Goal: Download file/media

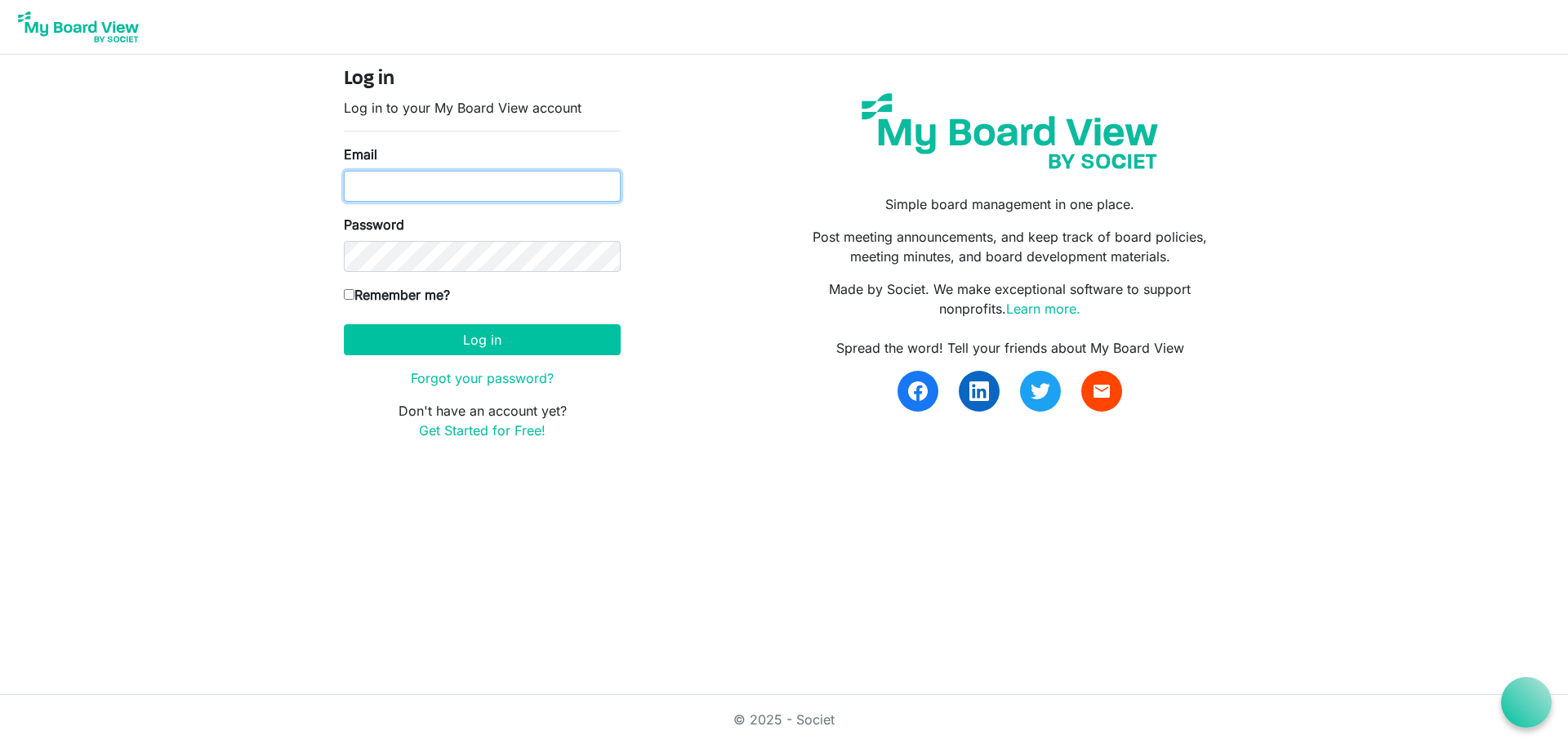
type input "madelinewestman@gmail.com"
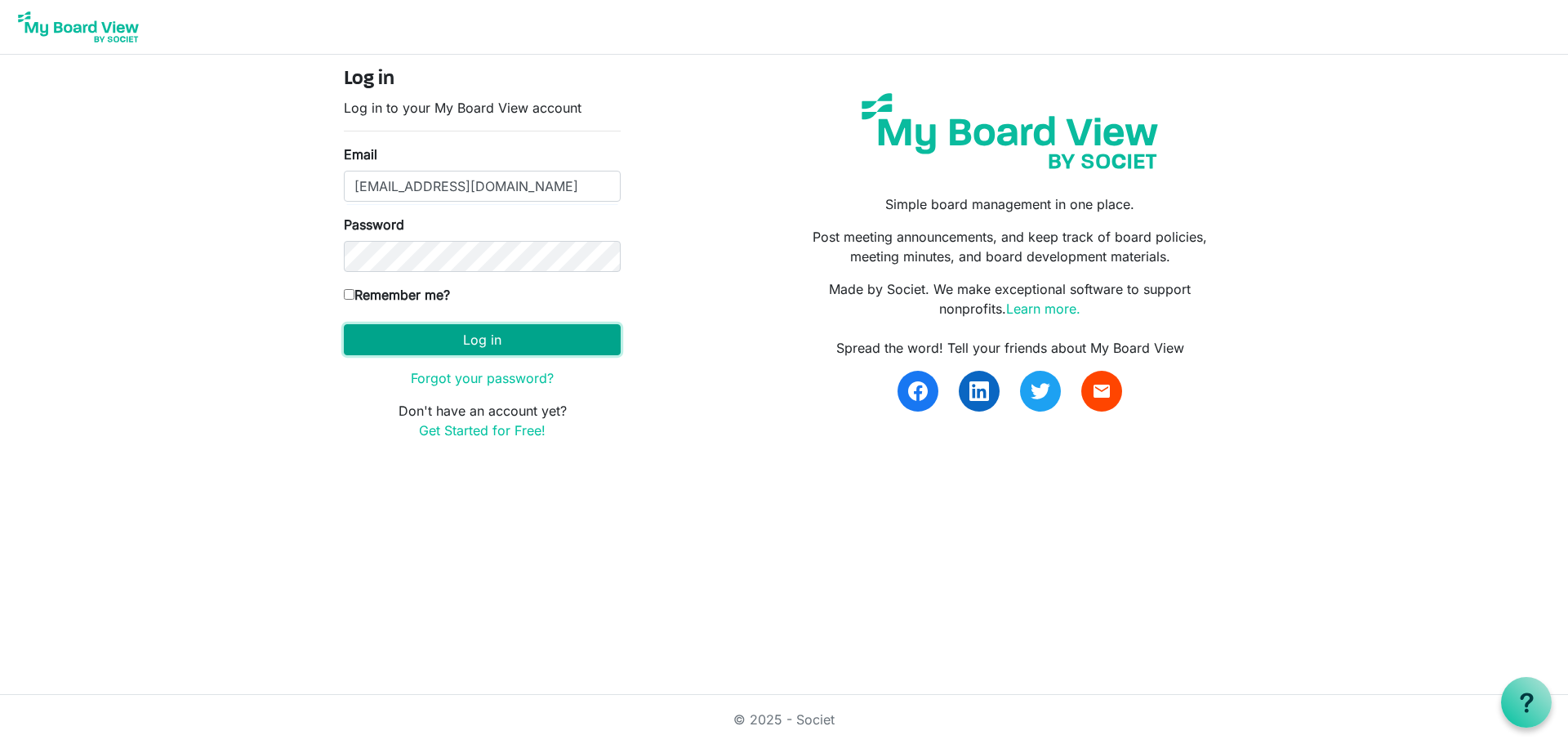
click at [501, 348] on button "Log in" at bounding box center [482, 340] width 277 height 31
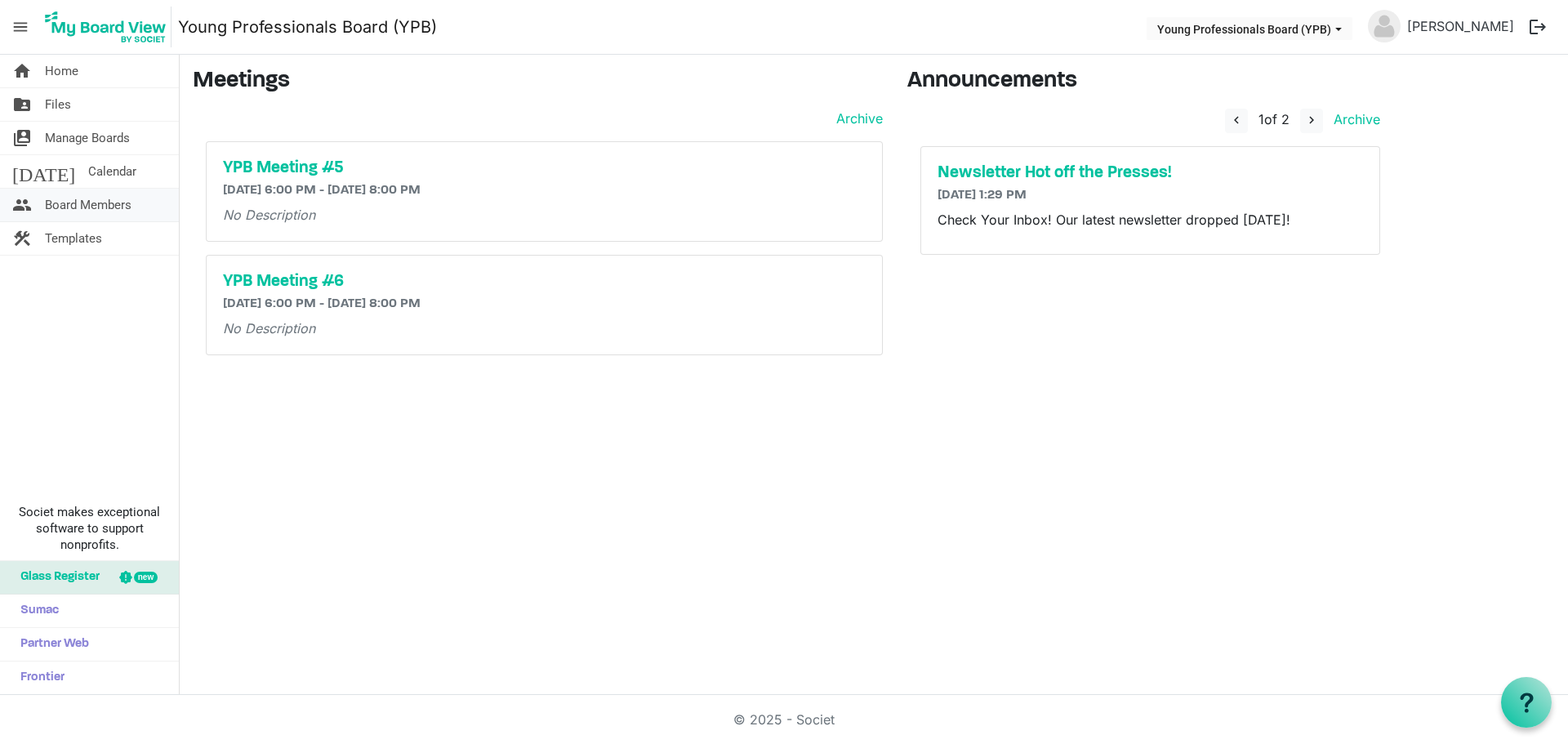
click at [69, 201] on span "Board Members" at bounding box center [88, 205] width 86 height 33
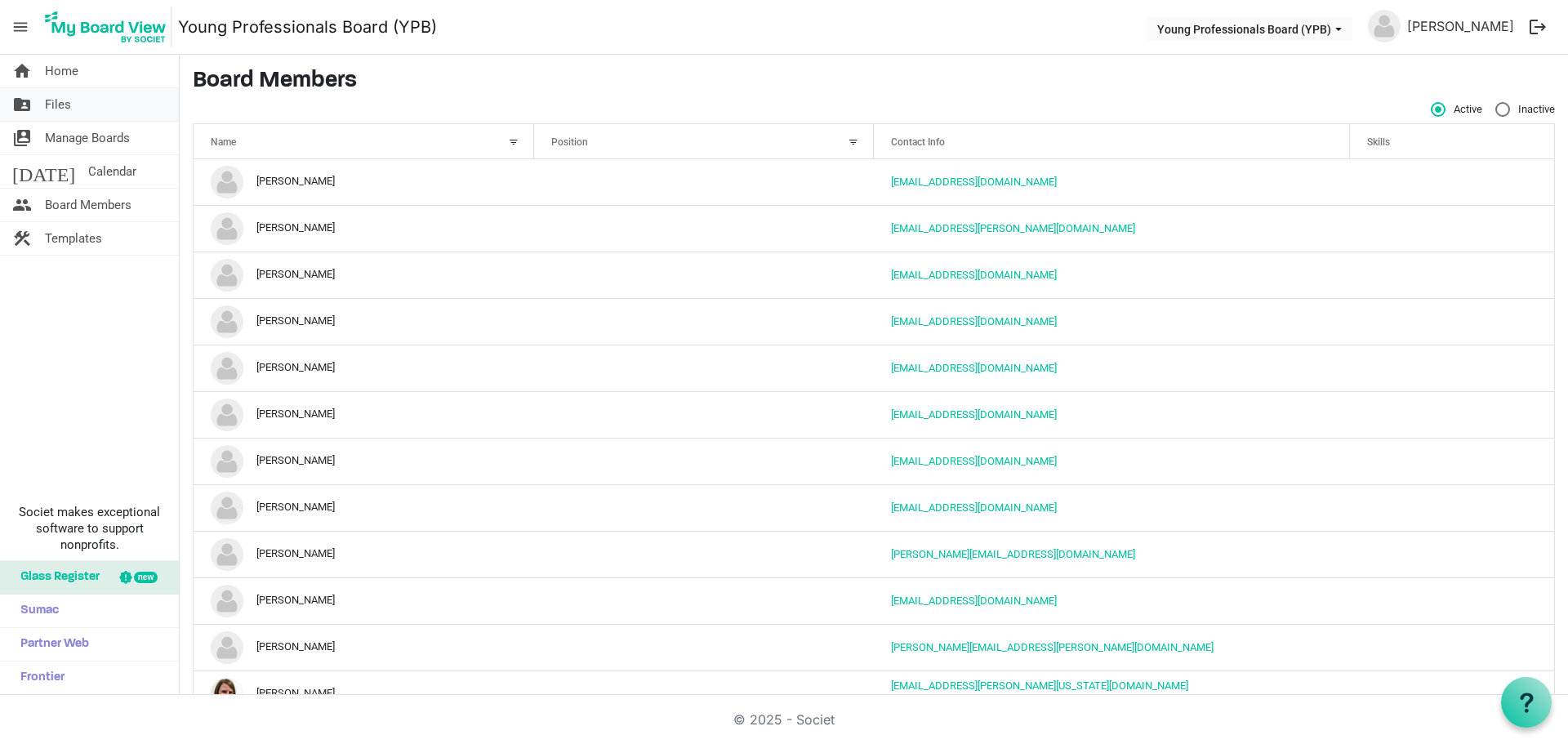
click at [62, 99] on span "Files" at bounding box center [58, 105] width 26 height 33
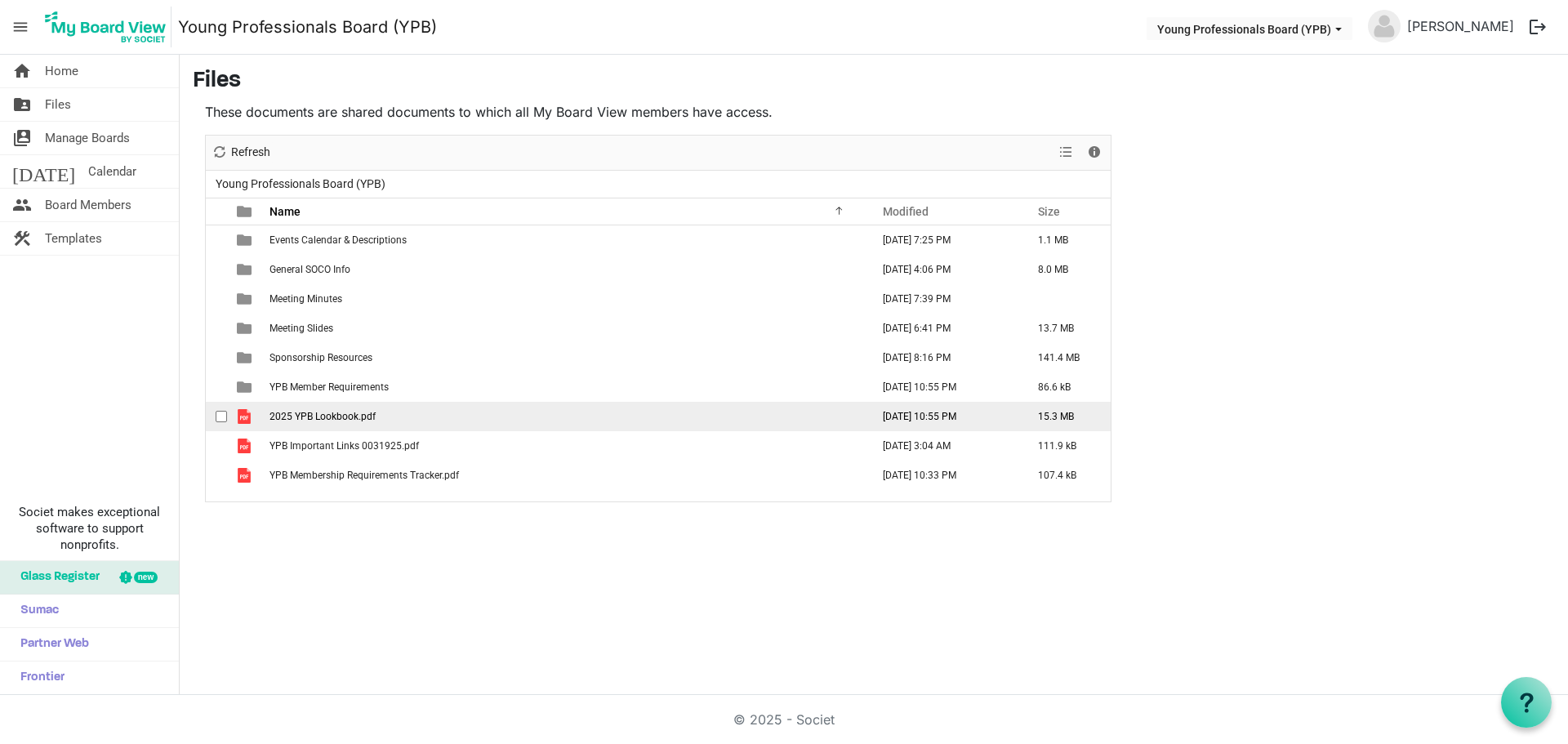
click at [339, 414] on span "2025 YPB Lookbook.pdf" at bounding box center [323, 417] width 107 height 12
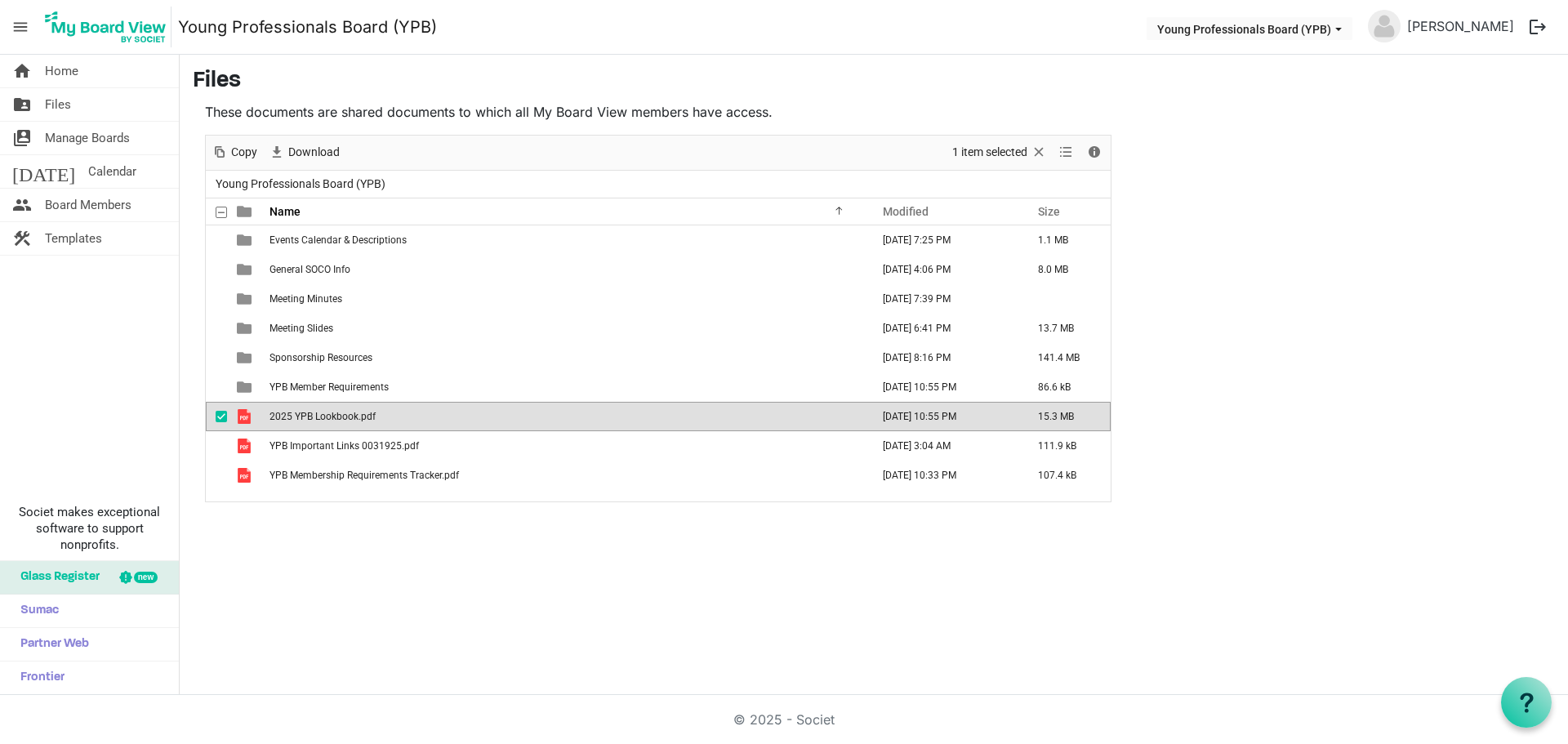
click at [339, 414] on span "2025 YPB Lookbook.pdf" at bounding box center [323, 417] width 107 height 12
click at [338, 414] on span "2025 YPB Lookbook.pdf" at bounding box center [323, 417] width 107 height 12
